Goal: Find contact information: Find contact information

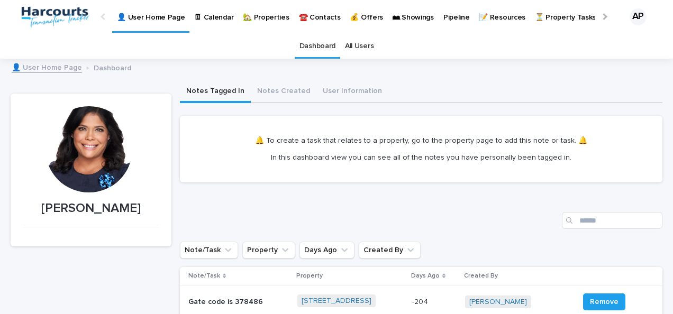
click at [258, 14] on p "🏡 Properties" at bounding box center [266, 11] width 46 height 22
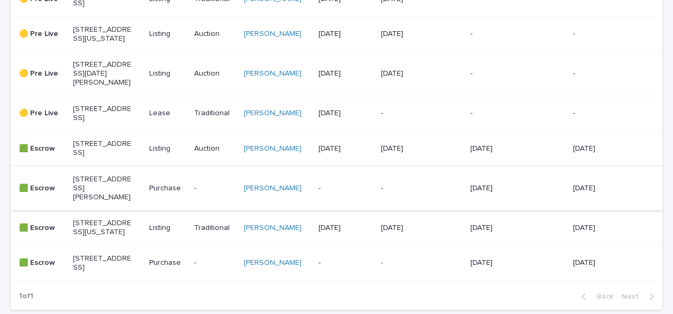
scroll to position [298, 0]
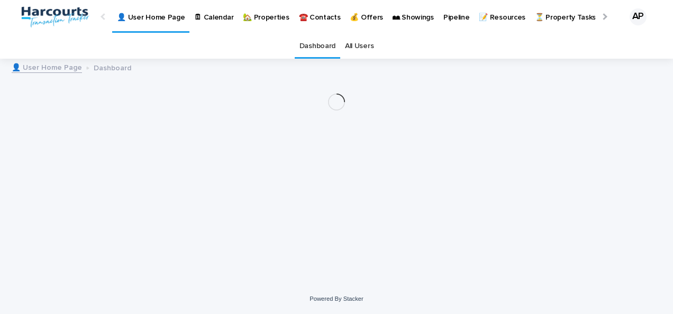
click at [260, 21] on p "🏡 Properties" at bounding box center [266, 11] width 46 height 22
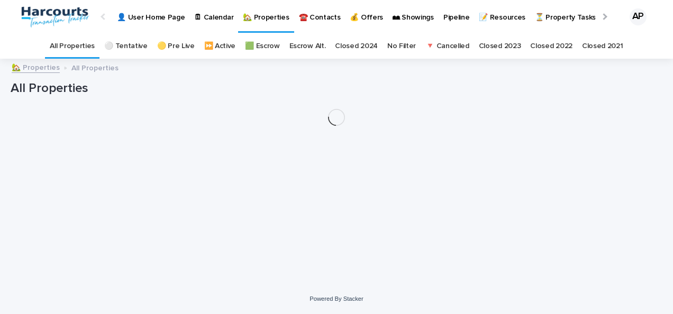
click at [260, 21] on p "🏡 Properties" at bounding box center [266, 11] width 46 height 22
click at [260, 20] on p "🏡 Properties" at bounding box center [266, 11] width 46 height 22
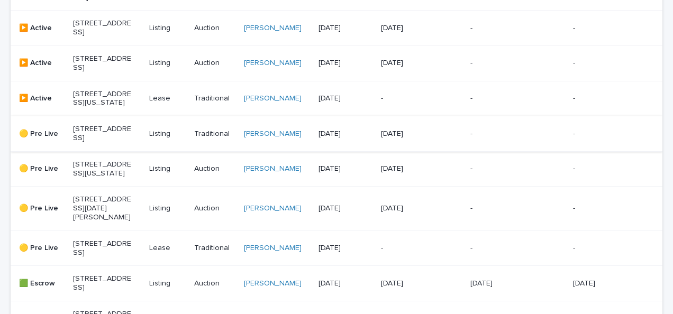
scroll to position [370, 0]
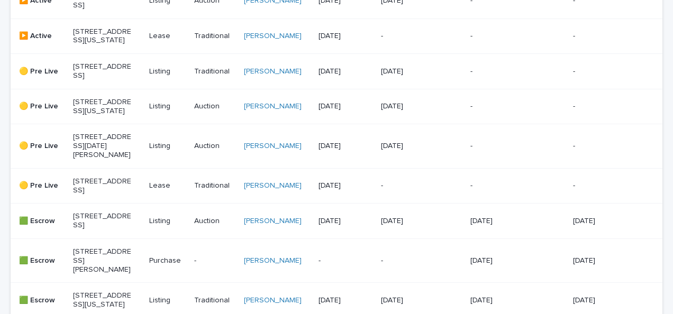
click at [94, 159] on p "[STREET_ADDRESS][DATE][PERSON_NAME]" at bounding box center [102, 146] width 59 height 26
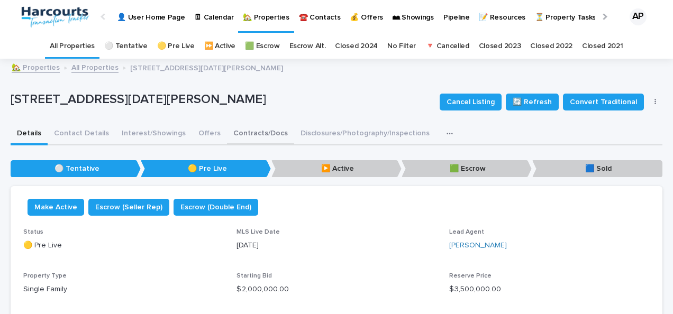
click at [249, 133] on button "Contracts/Docs" at bounding box center [260, 134] width 67 height 22
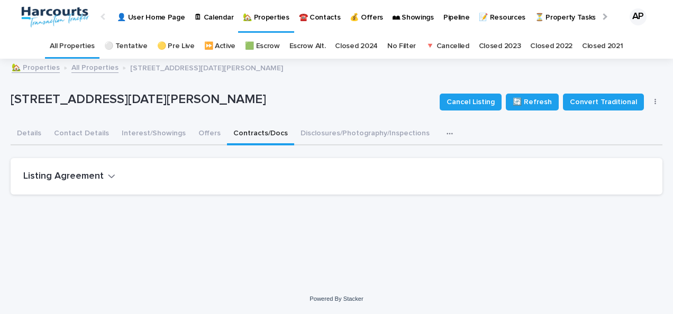
click at [66, 181] on h2 "Listing Agreement" at bounding box center [63, 177] width 80 height 12
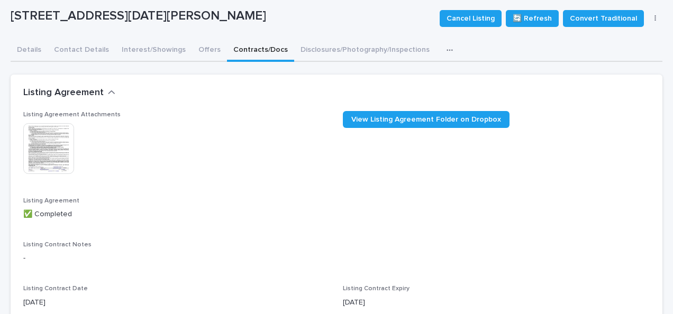
scroll to position [159, 0]
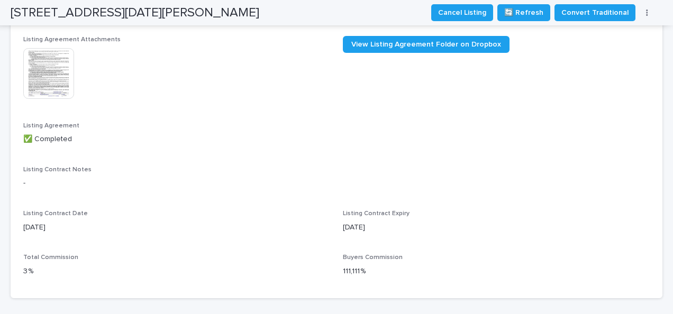
click at [47, 70] on img at bounding box center [48, 73] width 51 height 51
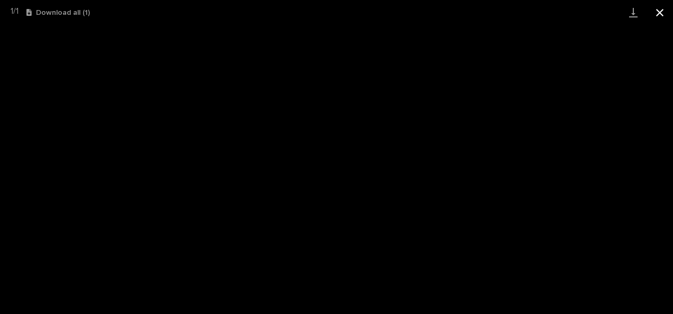
click at [657, 19] on button "Close gallery" at bounding box center [659, 12] width 26 height 25
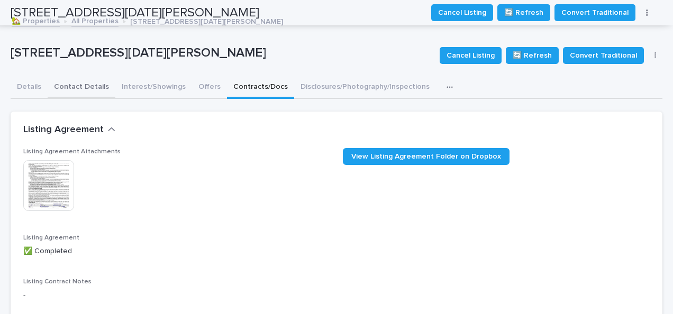
scroll to position [0, 0]
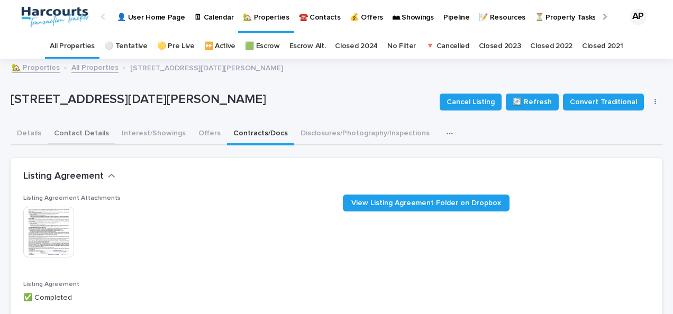
click at [78, 131] on button "Contact Details" at bounding box center [82, 134] width 68 height 22
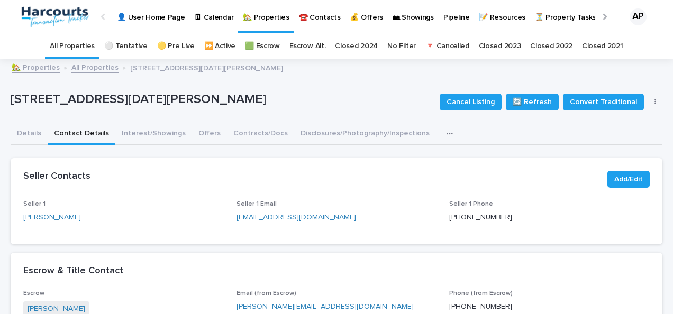
click at [311, 206] on p "Seller 1 Email" at bounding box center [336, 203] width 200 height 7
drag, startPoint x: 316, startPoint y: 217, endPoint x: 228, endPoint y: 218, distance: 87.8
click at [228, 218] on div "Seller 1 [PERSON_NAME] Seller 1 Email [EMAIL_ADDRESS][DOMAIN_NAME] Seller 1 Pho…" at bounding box center [336, 215] width 626 height 31
drag, startPoint x: 228, startPoint y: 218, endPoint x: 268, endPoint y: 219, distance: 39.7
drag, startPoint x: 268, startPoint y: 219, endPoint x: 152, endPoint y: 173, distance: 124.9
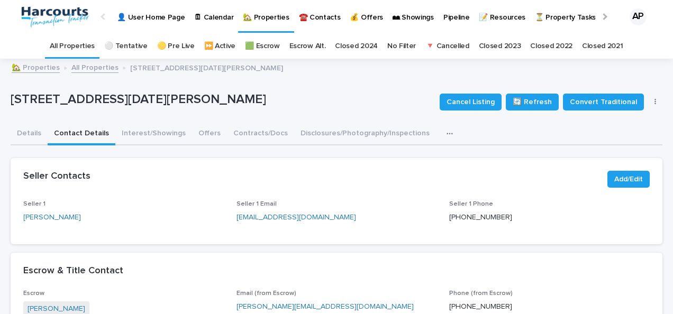
click at [152, 173] on div "Seller Contacts" at bounding box center [310, 177] width 575 height 12
drag, startPoint x: 312, startPoint y: 217, endPoint x: 232, endPoint y: 221, distance: 80.5
click at [232, 221] on div "Seller 1 [PERSON_NAME] Seller 1 Email [EMAIL_ADDRESS][DOMAIN_NAME] Seller 1 Pho…" at bounding box center [336, 215] width 626 height 31
copy link "[EMAIL_ADDRESS][DOMAIN_NAME]"
click at [263, 15] on p "🏡 Properties" at bounding box center [266, 11] width 46 height 22
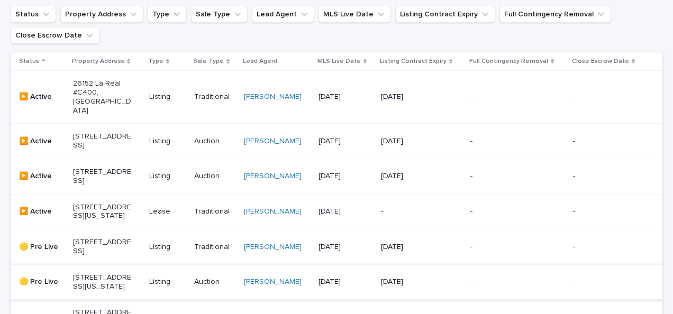
scroll to position [264, 0]
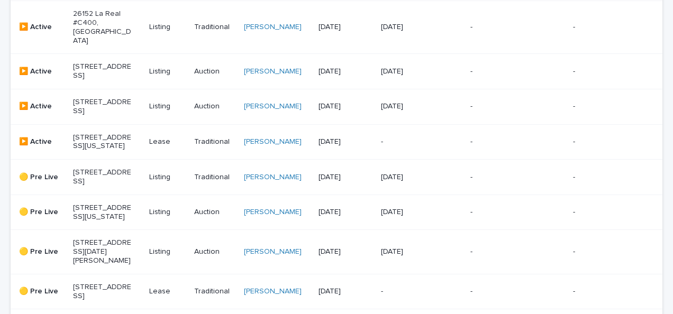
click at [92, 31] on p "26152 La Real #C400, [GEOGRAPHIC_DATA]" at bounding box center [102, 27] width 59 height 35
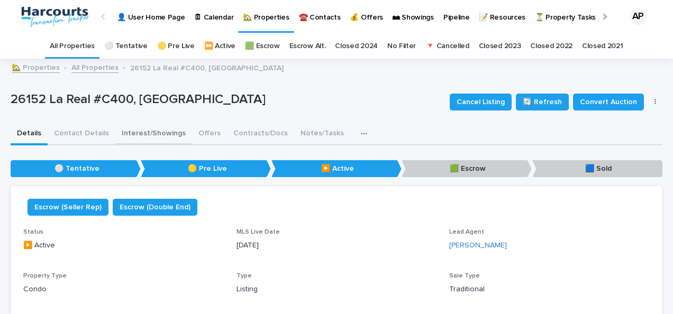
click at [132, 131] on button "Interest/Showings" at bounding box center [153, 134] width 77 height 22
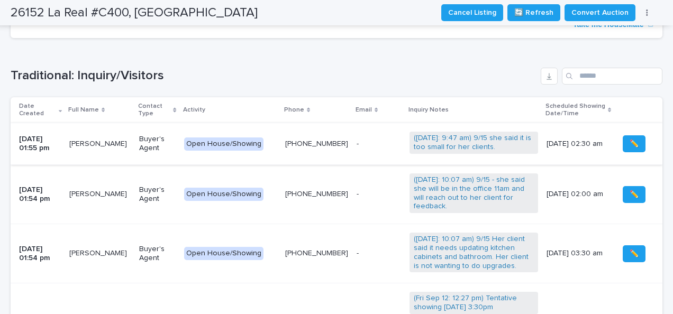
scroll to position [264, 0]
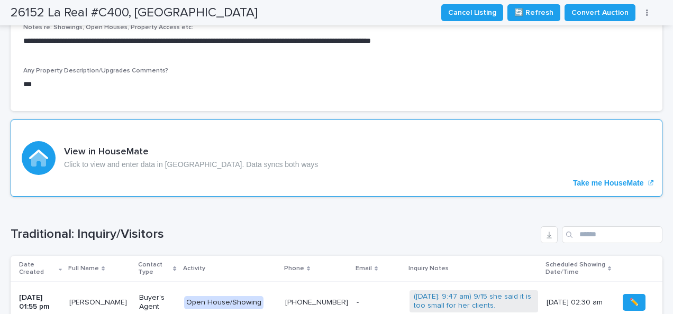
click at [586, 179] on p "Take me HouseMate" at bounding box center [608, 183] width 71 height 9
